Goal: Task Accomplishment & Management: Complete application form

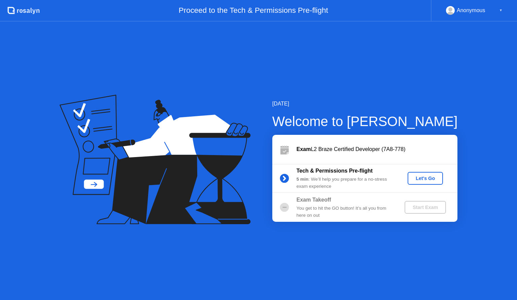
click at [421, 177] on div "Let's Go" at bounding box center [425, 177] width 30 height 5
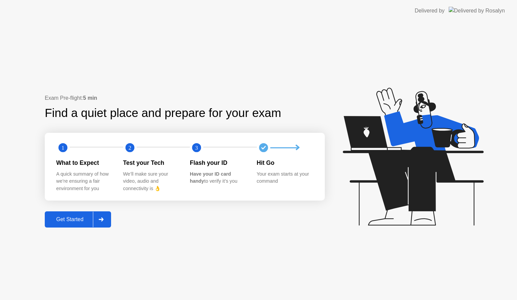
click at [85, 217] on div "Get Started" at bounding box center [70, 219] width 46 height 6
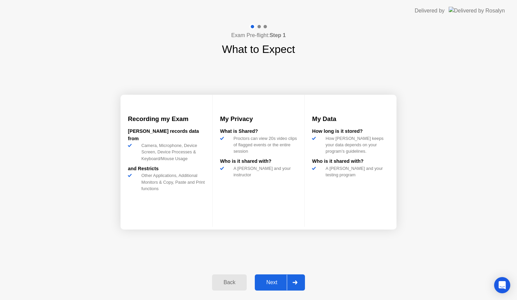
click at [271, 279] on div "Next" at bounding box center [272, 282] width 30 height 6
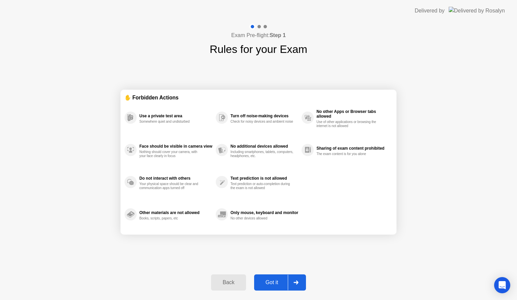
click at [271, 285] on div "Got it" at bounding box center [272, 282] width 32 height 6
select select "**********"
select select "*******"
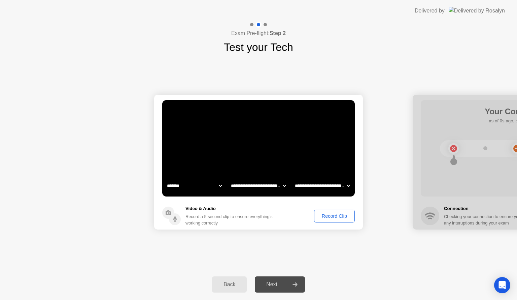
click at [336, 216] on div "Record Clip" at bounding box center [335, 215] width 36 height 5
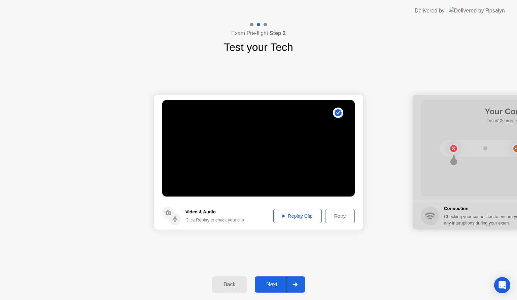
click at [277, 282] on div "Next" at bounding box center [272, 284] width 30 height 6
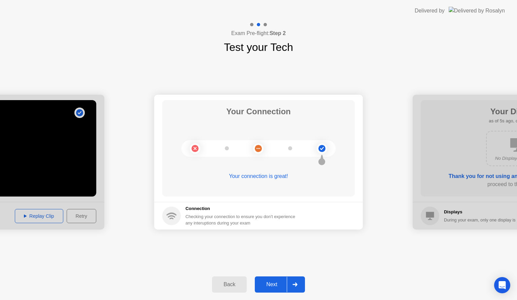
click at [277, 282] on div "Next" at bounding box center [272, 284] width 30 height 6
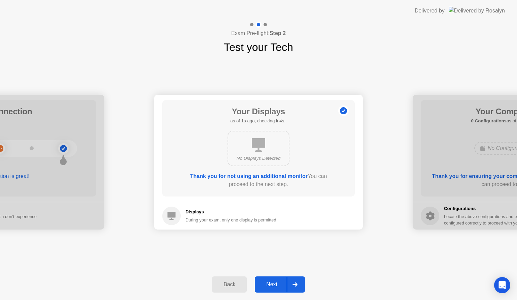
click at [269, 286] on div "Next" at bounding box center [272, 284] width 30 height 6
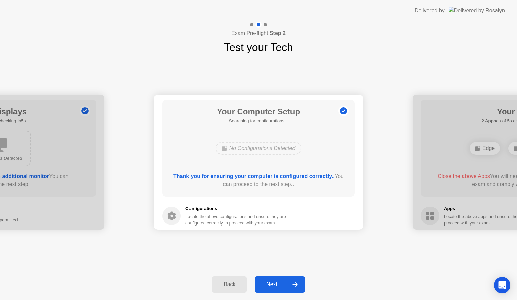
click at [269, 286] on div "Next" at bounding box center [272, 284] width 30 height 6
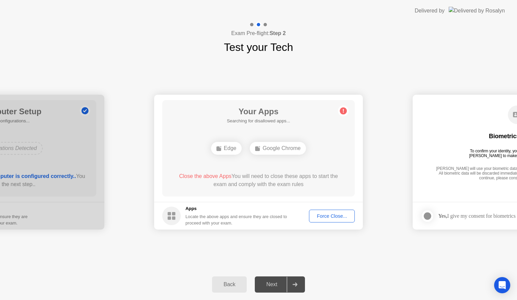
click at [269, 286] on div "Next" at bounding box center [272, 284] width 30 height 6
click at [323, 216] on div "Force Close..." at bounding box center [331, 215] width 41 height 5
click at [279, 283] on div "Next" at bounding box center [272, 284] width 30 height 6
click at [254, 152] on div "Edge" at bounding box center [258, 148] width 31 height 13
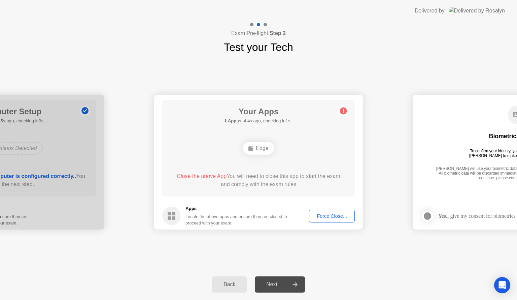
click at [320, 213] on div "Force Close..." at bounding box center [331, 215] width 41 height 5
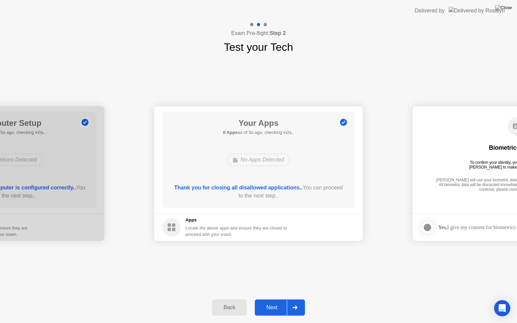
click at [279, 299] on button "Next" at bounding box center [280, 308] width 50 height 16
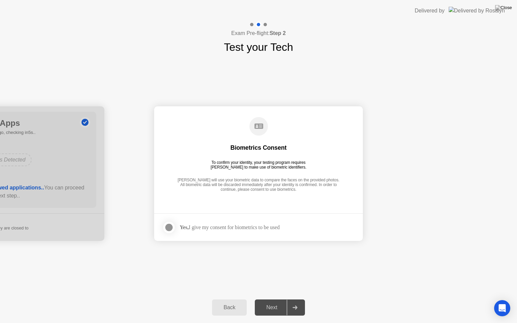
click at [165, 228] on div at bounding box center [169, 228] width 8 height 8
click at [276, 299] on div "Next" at bounding box center [272, 308] width 30 height 6
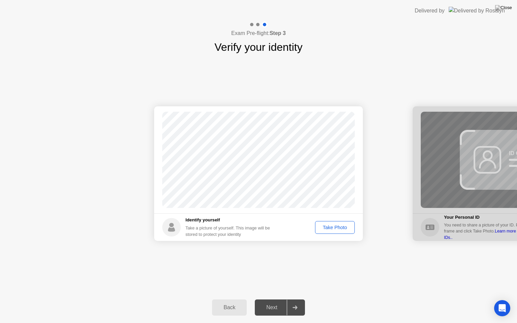
click at [335, 226] on div "Take Photo" at bounding box center [335, 227] width 35 height 5
click at [334, 229] on div "Retake" at bounding box center [339, 227] width 26 height 5
click at [333, 229] on div "Take Photo" at bounding box center [335, 227] width 35 height 5
click at [277, 299] on div "Next" at bounding box center [272, 308] width 30 height 6
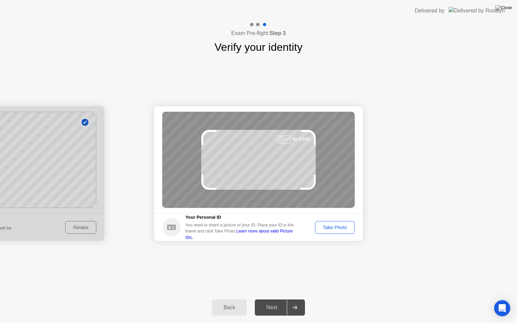
click at [337, 230] on div "Take Photo" at bounding box center [335, 227] width 35 height 5
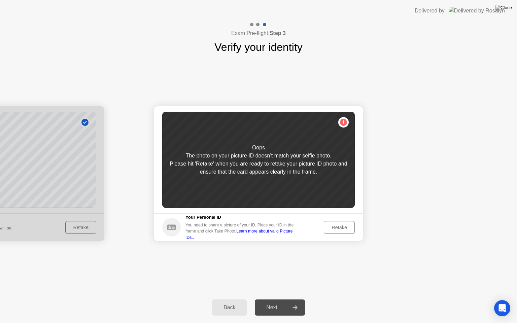
click at [337, 230] on div "Retake" at bounding box center [339, 227] width 26 height 5
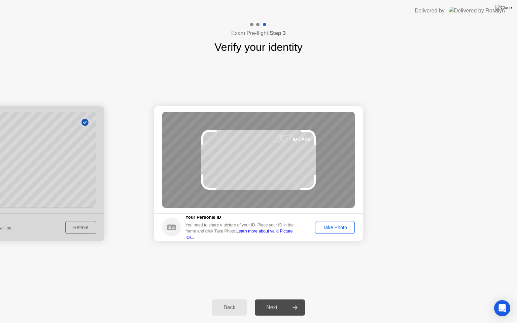
click at [337, 230] on div "Take Photo" at bounding box center [335, 227] width 35 height 5
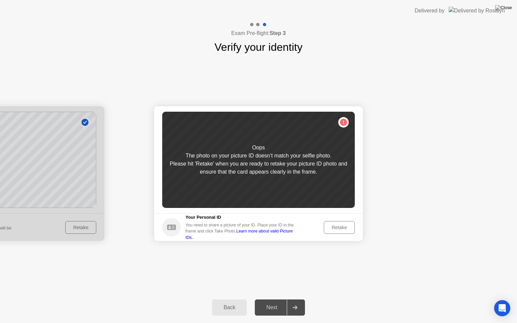
click at [337, 230] on div "Retake" at bounding box center [339, 227] width 26 height 5
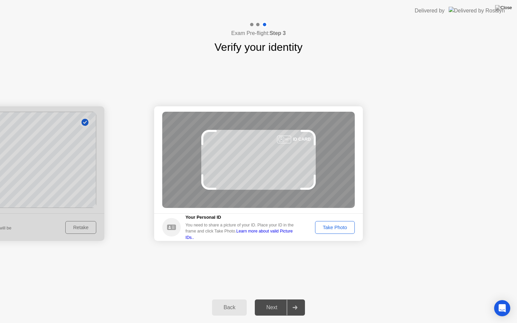
click at [334, 232] on button "Take Photo" at bounding box center [335, 227] width 40 height 13
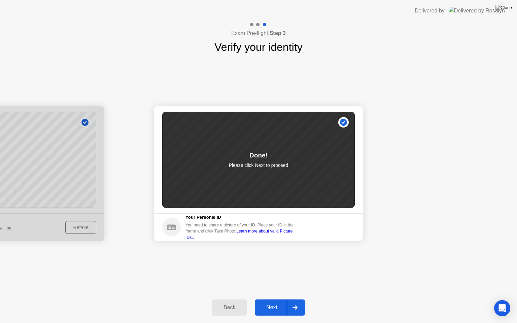
click at [272, 299] on div "Next" at bounding box center [272, 308] width 30 height 6
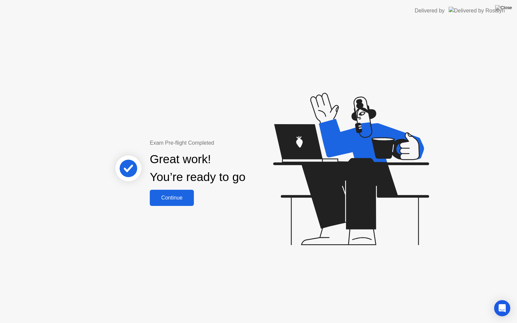
click at [173, 190] on button "Continue" at bounding box center [172, 198] width 44 height 16
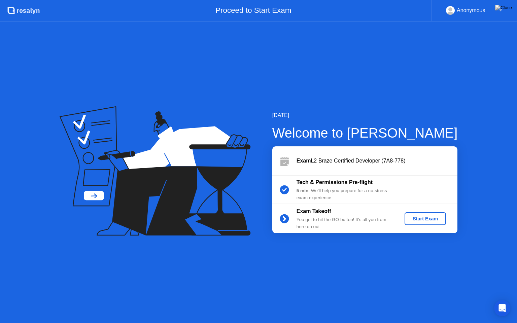
click at [436, 217] on div "Start Exam" at bounding box center [425, 218] width 36 height 5
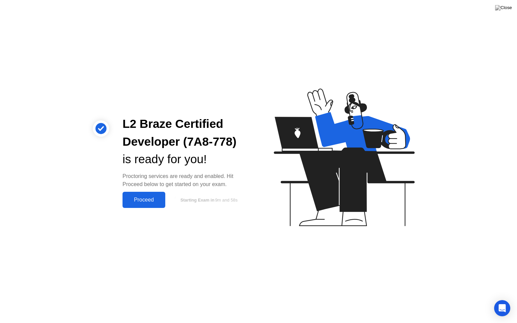
click at [132, 203] on div "Proceed" at bounding box center [144, 200] width 39 height 6
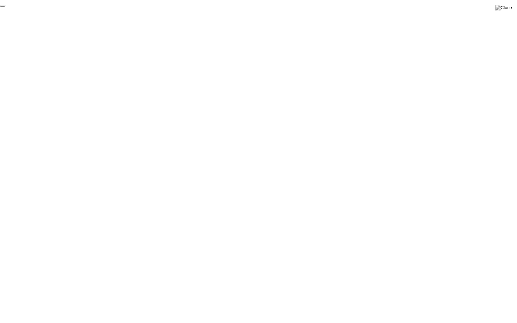
click div "End Proctoring Session"
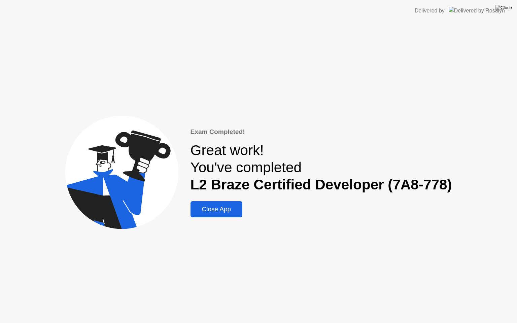
click at [231, 211] on div "Close App" at bounding box center [217, 209] width 48 height 7
